Goal: Task Accomplishment & Management: Manage account settings

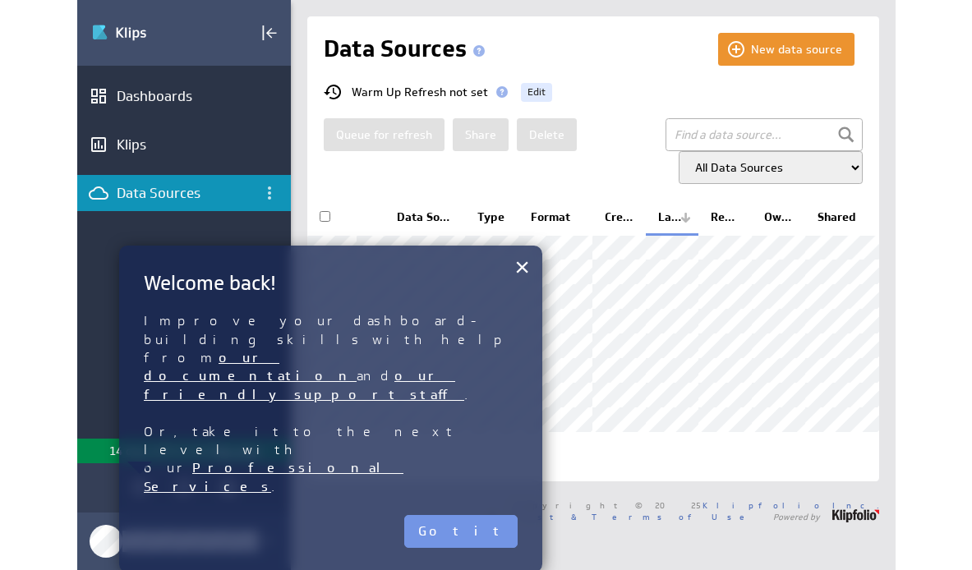
scroll to position [23, 0]
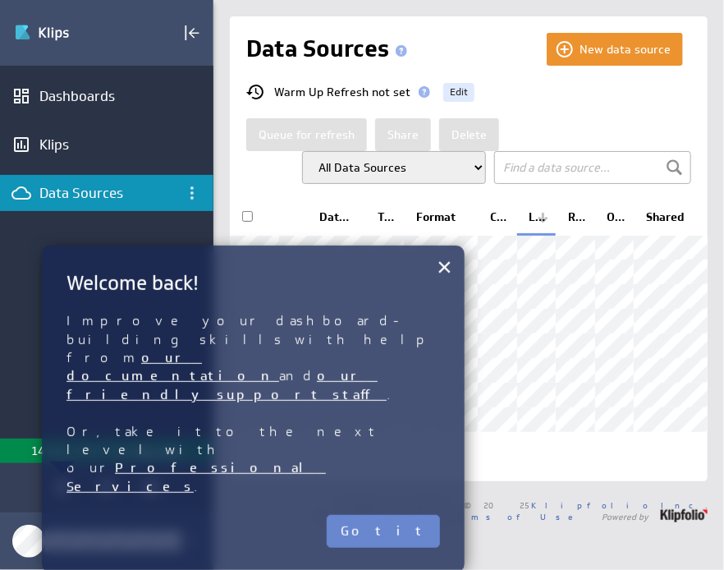
click at [414, 515] on button "Got it" at bounding box center [383, 531] width 113 height 33
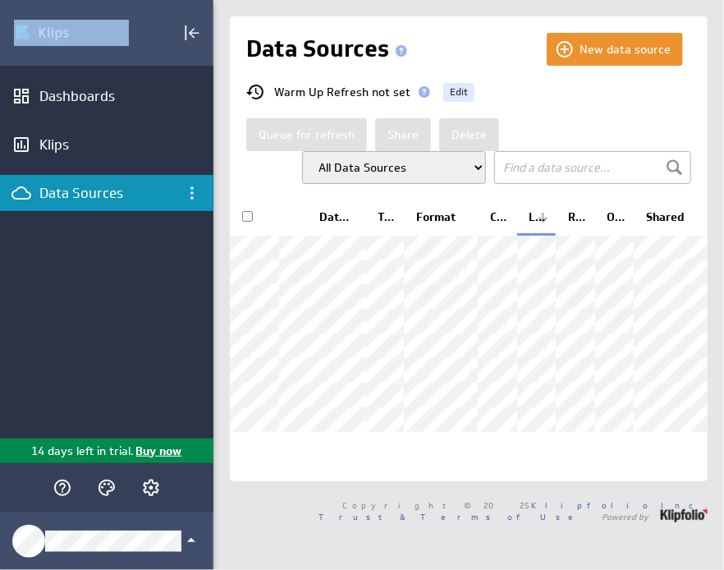
drag, startPoint x: 0, startPoint y: 268, endPoint x: -118, endPoint y: 294, distance: 121.2
click at [0, 294] on html "(no message) Edit Dashboards Klips Data Sources 14 days left in trial. Buy now …" at bounding box center [362, 285] width 724 height 570
click at [38, 272] on div "Dashboards Klips Data Sources" at bounding box center [107, 252] width 214 height 373
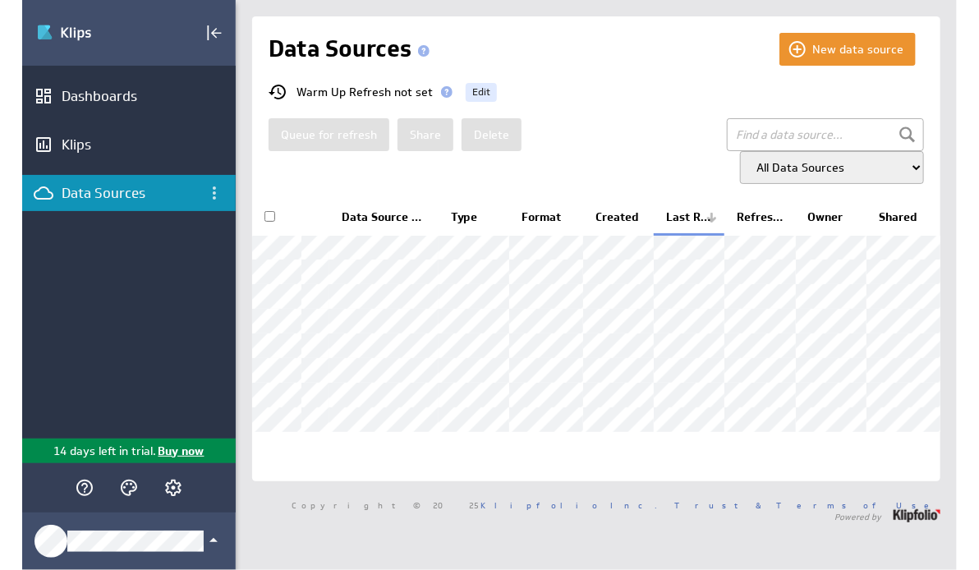
scroll to position [0, 0]
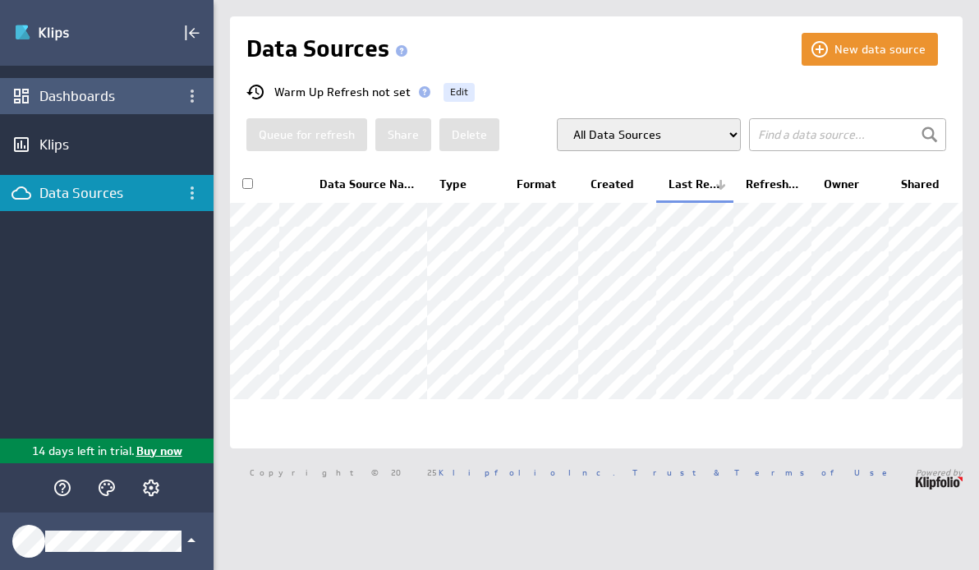
click at [50, 93] on div "Dashboards" at bounding box center [106, 96] width 135 height 18
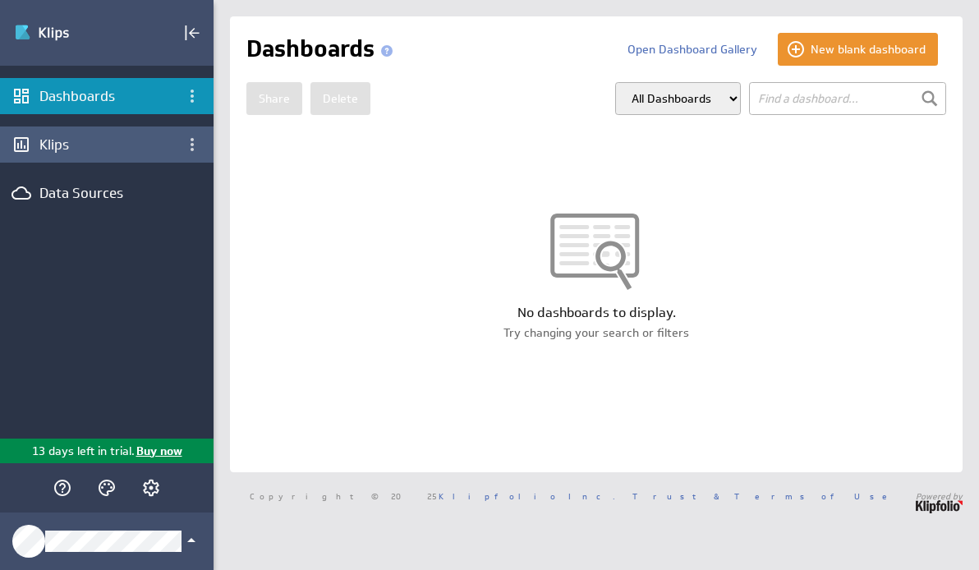
click at [143, 136] on div "Klips" at bounding box center [106, 145] width 135 height 18
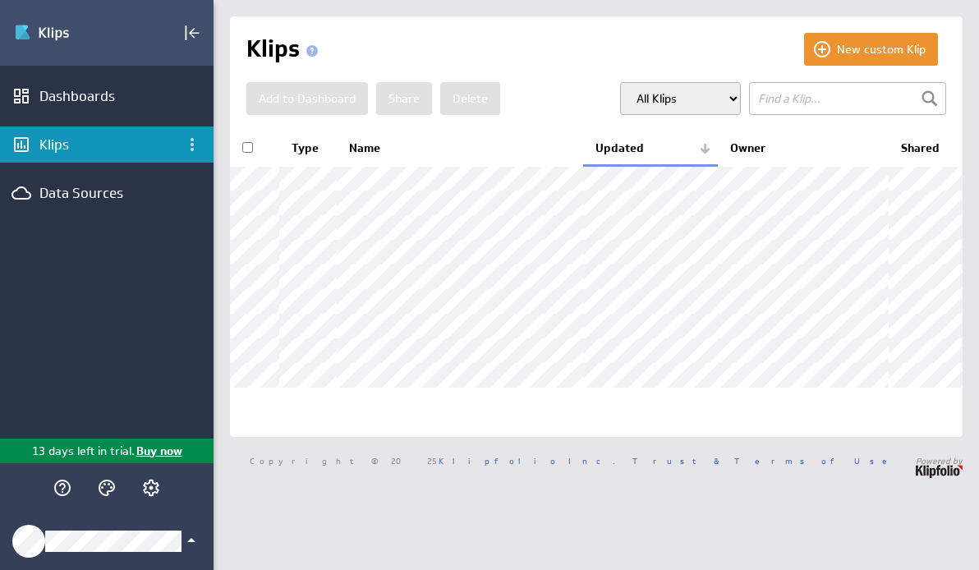
click at [194, 548] on icon "Klipfolio Account" at bounding box center [192, 541] width 20 height 20
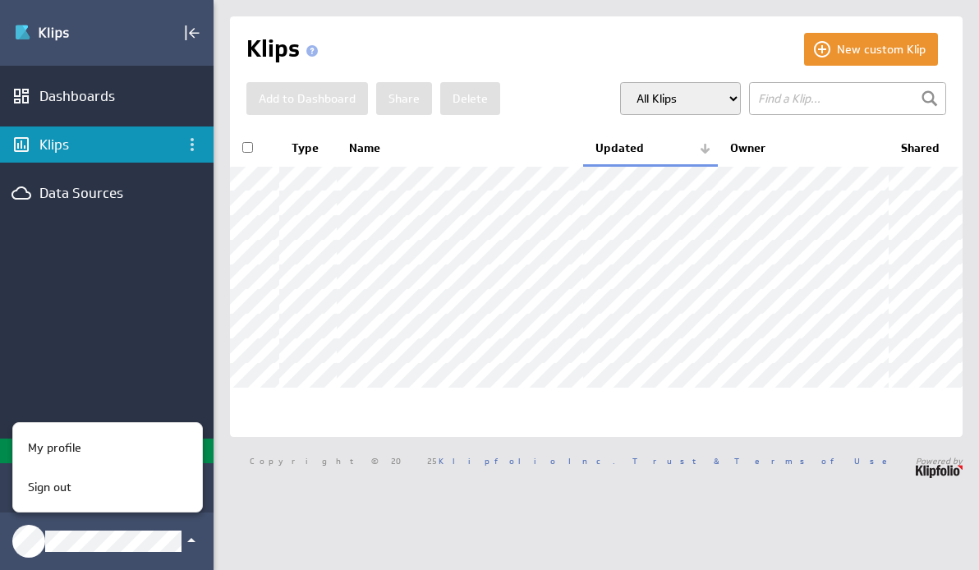
click at [327, 538] on div at bounding box center [489, 285] width 979 height 570
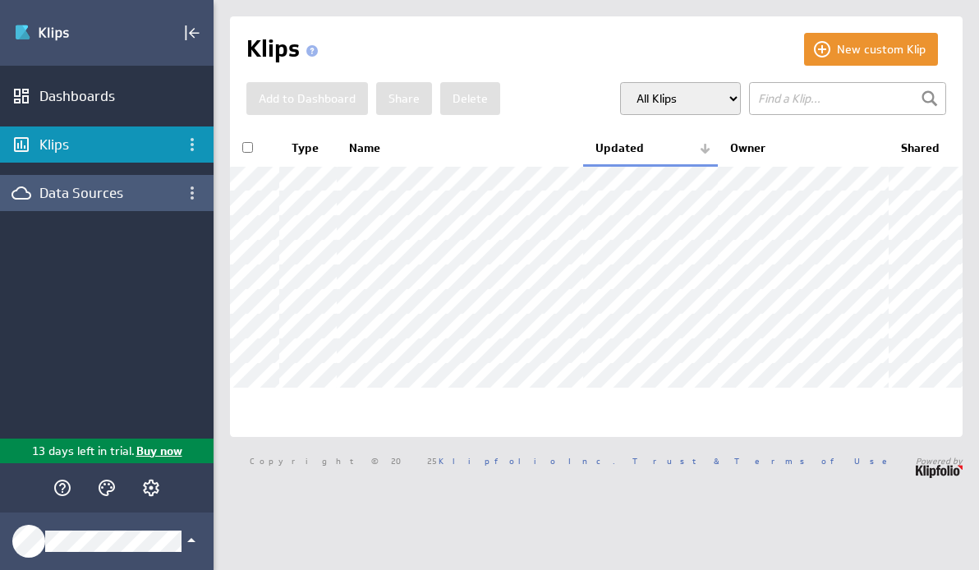
click at [115, 196] on div "Data Sources" at bounding box center [106, 193] width 135 height 18
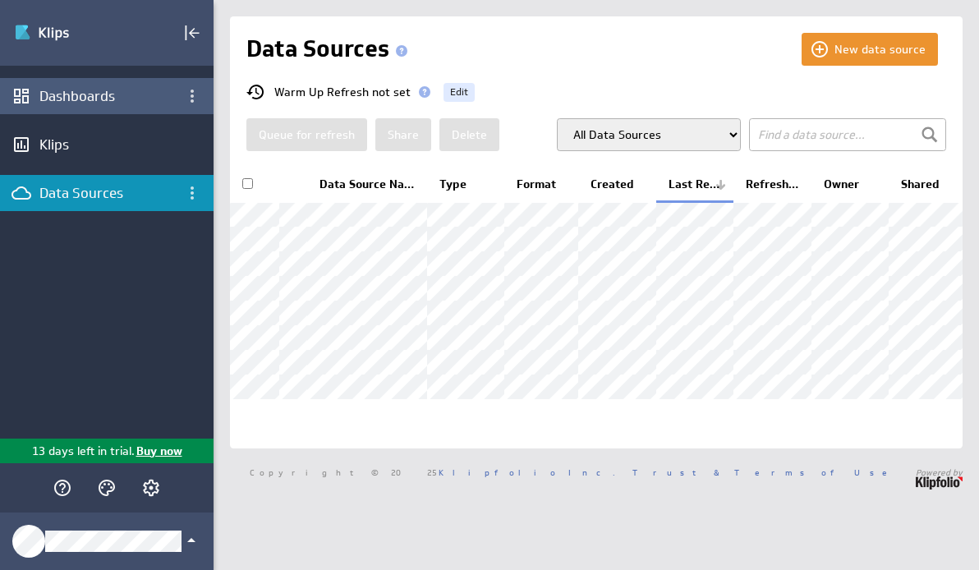
click at [65, 90] on div "Dashboards" at bounding box center [106, 96] width 135 height 18
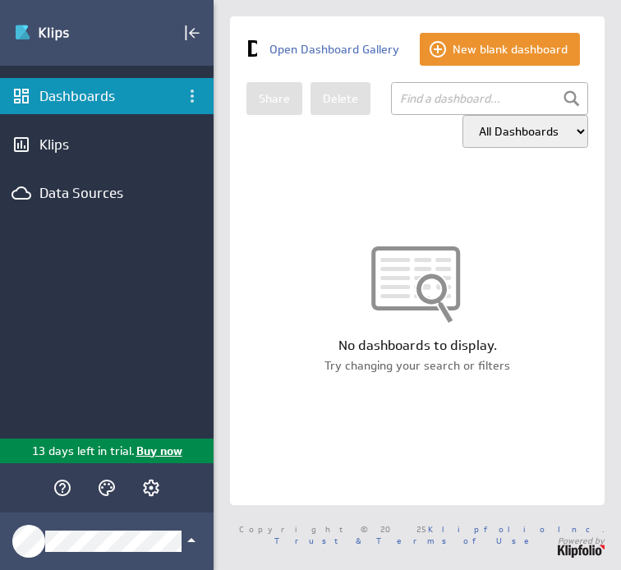
click at [322, 148] on div "Share [GEOGRAPHIC_DATA] All Dashboards My Dashboards Group: Default" at bounding box center [417, 115] width 342 height 66
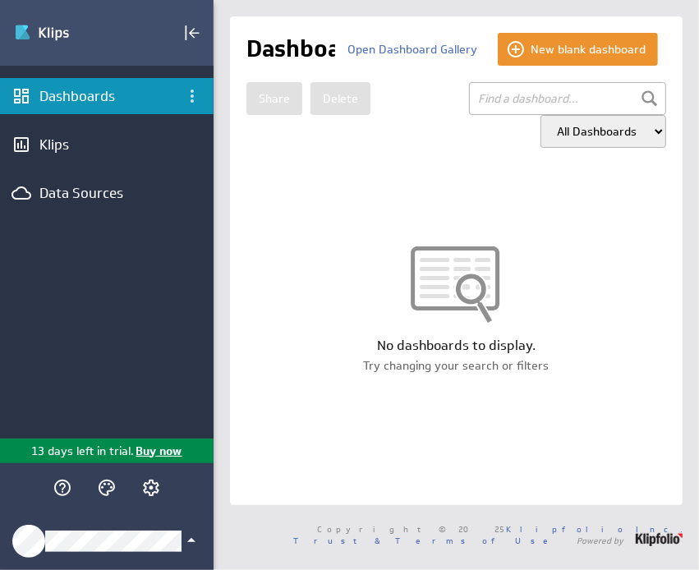
click at [183, 536] on icon "Klipfolio Account" at bounding box center [192, 541] width 20 height 20
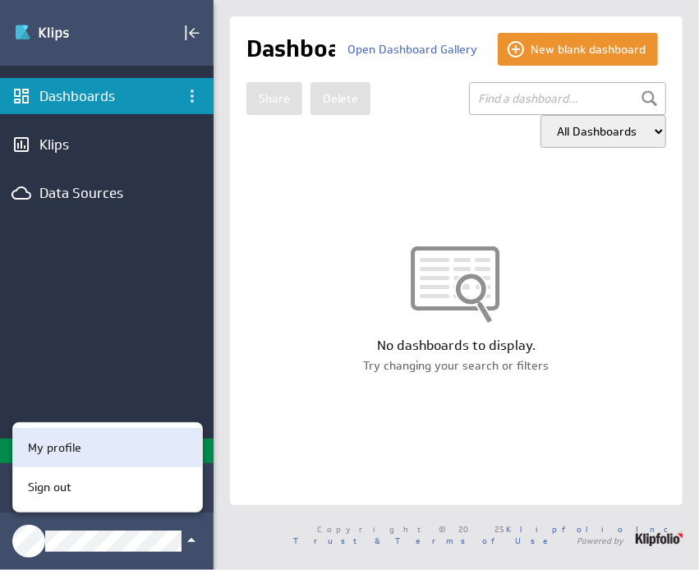
click at [76, 444] on p "My profile" at bounding box center [54, 447] width 53 height 17
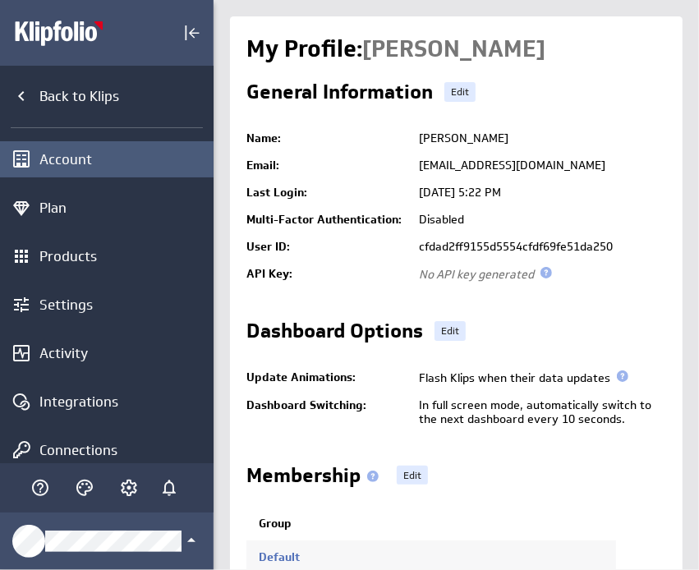
click at [93, 162] on div "Account" at bounding box center [124, 159] width 170 height 18
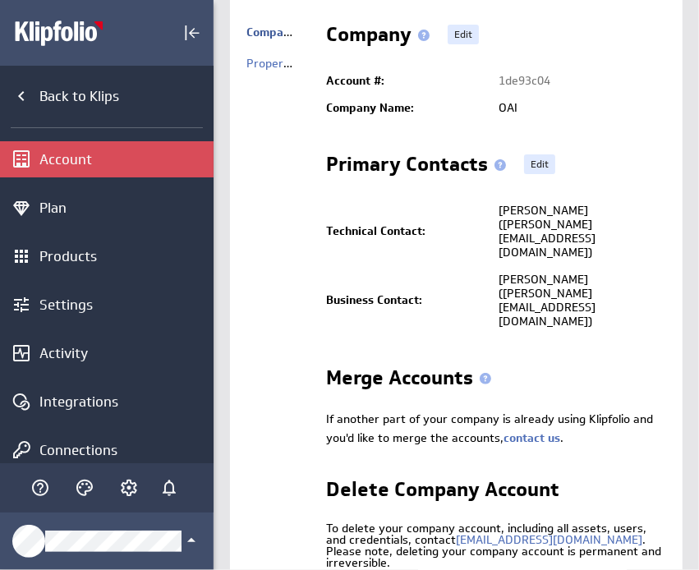
scroll to position [86, 0]
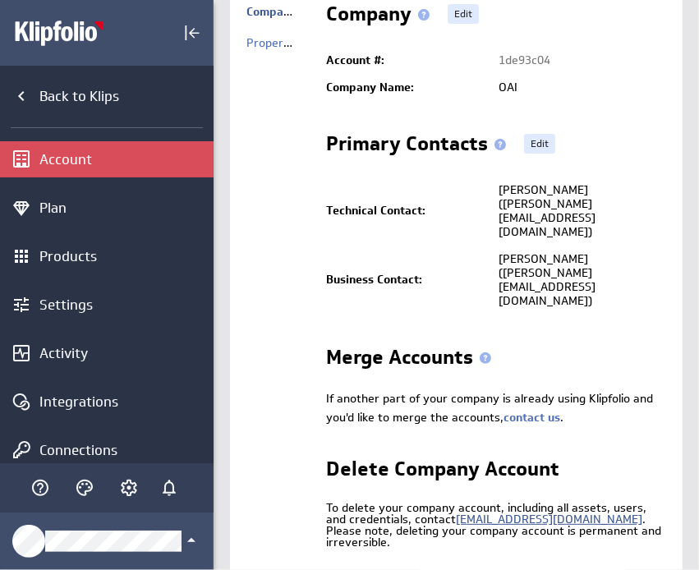
click at [536, 512] on link "[EMAIL_ADDRESS][DOMAIN_NAME]" at bounding box center [549, 519] width 186 height 15
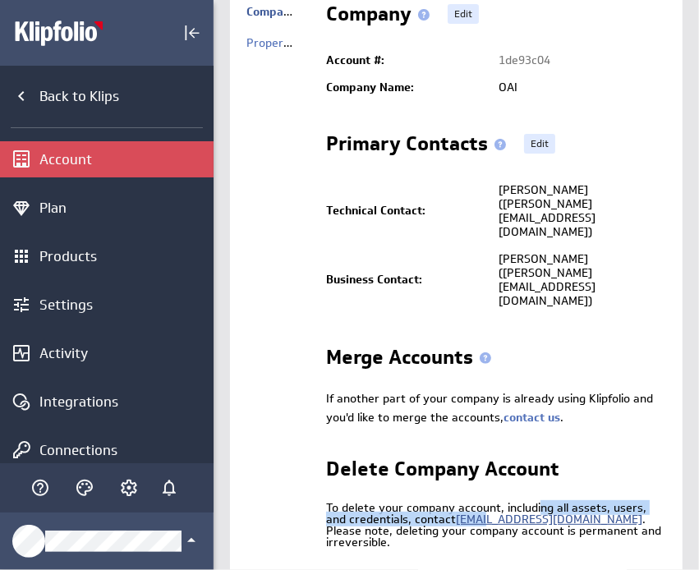
drag, startPoint x: 450, startPoint y: 457, endPoint x: 482, endPoint y: 459, distance: 32.1
click at [483, 502] on div "To delete your company account, including all assets, users, and credentials, c…" at bounding box center [496, 525] width 340 height 46
drag, startPoint x: 617, startPoint y: 448, endPoint x: 603, endPoint y: 448, distance: 14.0
click at [615, 502] on div "To delete your company account, including all assets, users, and credentials, c…" at bounding box center [496, 525] width 340 height 46
click at [587, 502] on div "To delete your company account, including all assets, users, and credentials, c…" at bounding box center [496, 525] width 340 height 46
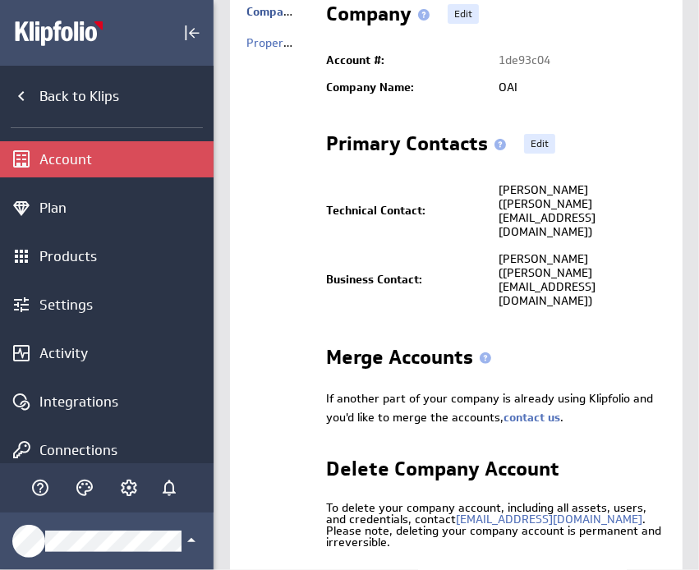
click at [588, 502] on div "To delete your company account, including all assets, users, and credentials, c…" at bounding box center [496, 525] width 340 height 46
click at [577, 502] on div "To delete your company account, including all assets, users, and credentials, c…" at bounding box center [496, 525] width 340 height 46
drag, startPoint x: 571, startPoint y: 462, endPoint x: 452, endPoint y: 465, distance: 119.1
click at [452, 502] on div "To delete your company account, including all assets, users, and credentials, c…" at bounding box center [496, 525] width 340 height 46
copy link "[EMAIL_ADDRESS][DOMAIN_NAME]"
